Goal: Navigation & Orientation: Find specific page/section

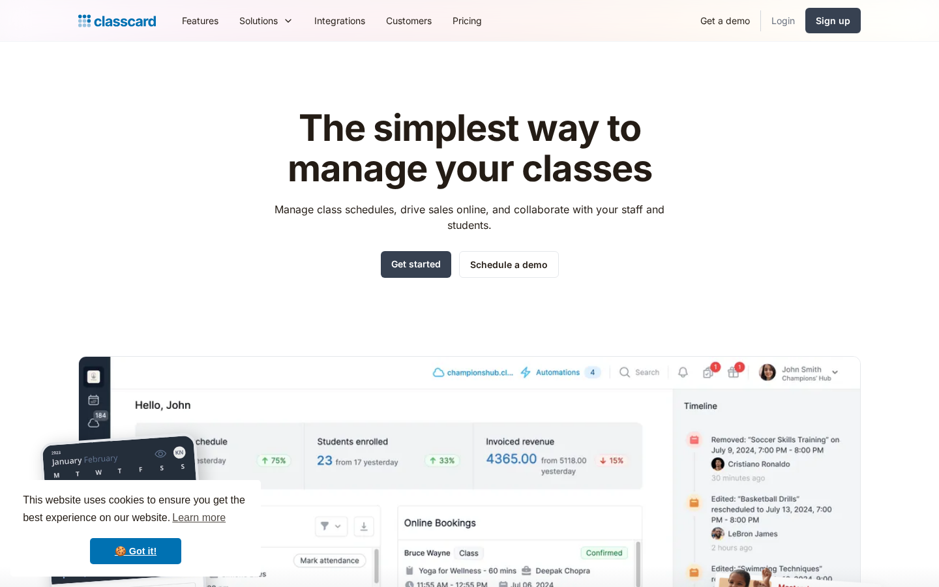
click at [767, 22] on link "Login" at bounding box center [783, 20] width 44 height 29
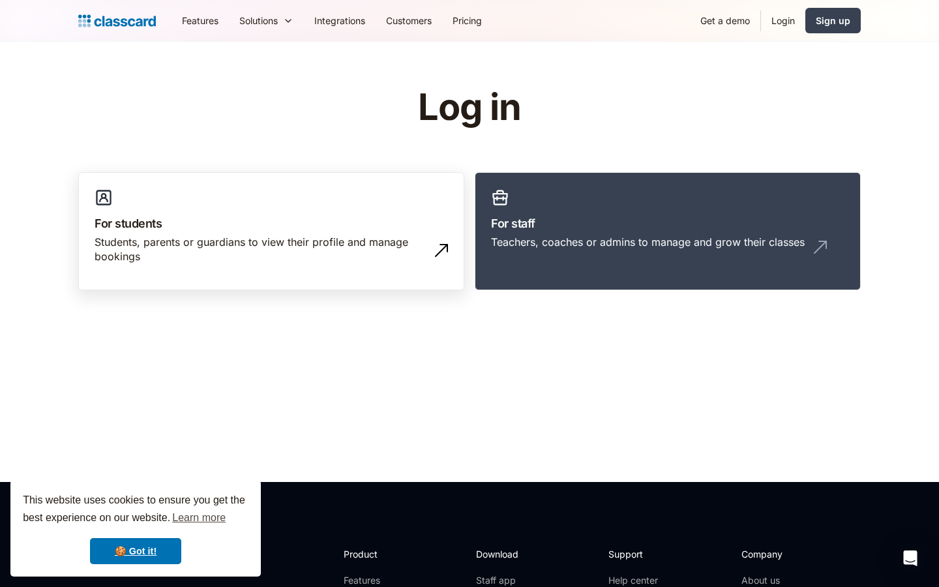
click at [320, 236] on div "Students, parents or guardians to view their profile and manage bookings" at bounding box center [258, 249] width 327 height 29
